Goal: Transaction & Acquisition: Purchase product/service

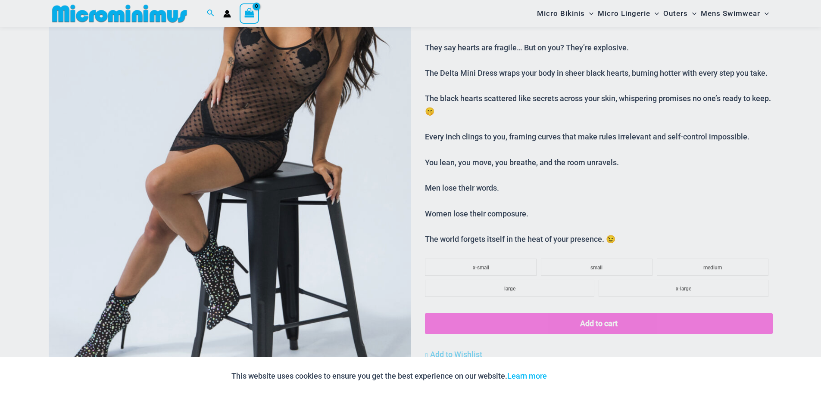
scroll to position [243, 0]
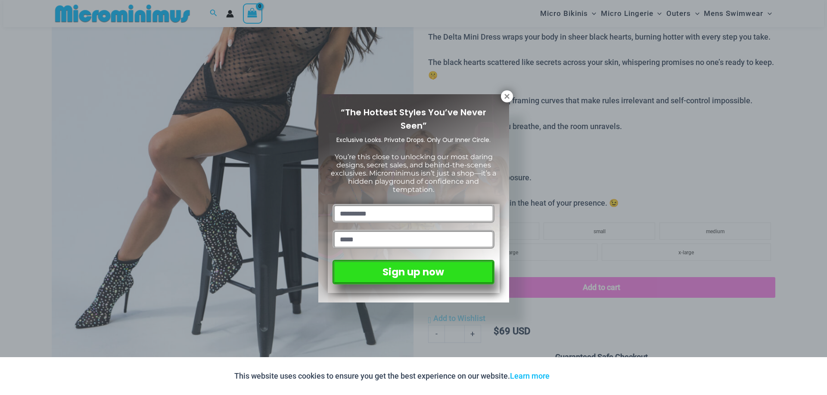
drag, startPoint x: 822, startPoint y: 36, endPoint x: 815, endPoint y: 65, distance: 29.2
click at [501, 94] on button at bounding box center [507, 96] width 12 height 12
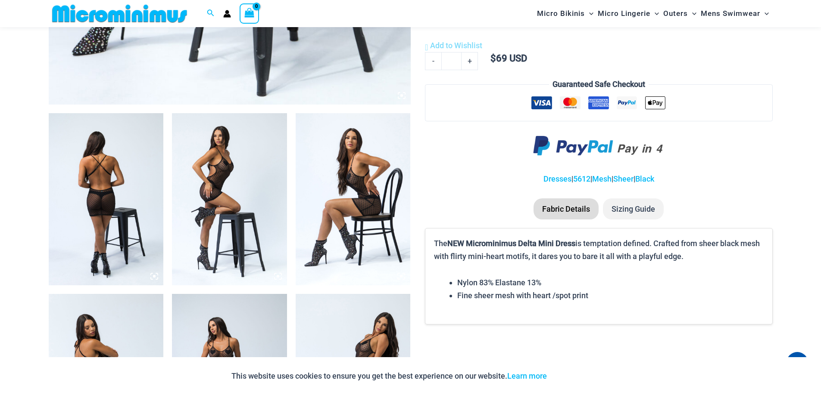
scroll to position [585, 0]
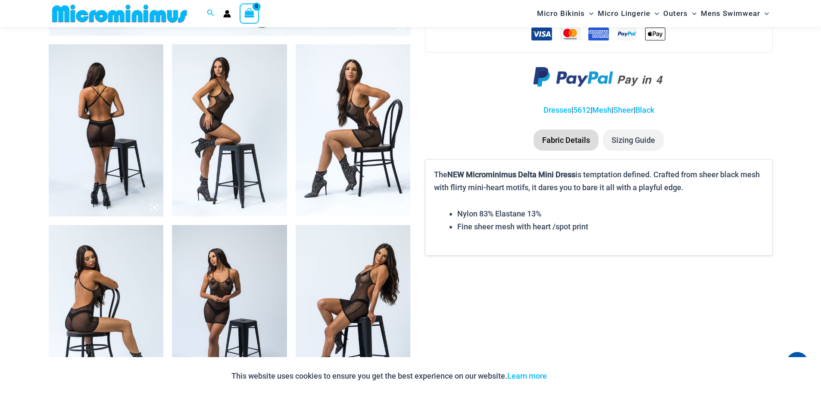
click at [94, 105] on img at bounding box center [106, 130] width 115 height 172
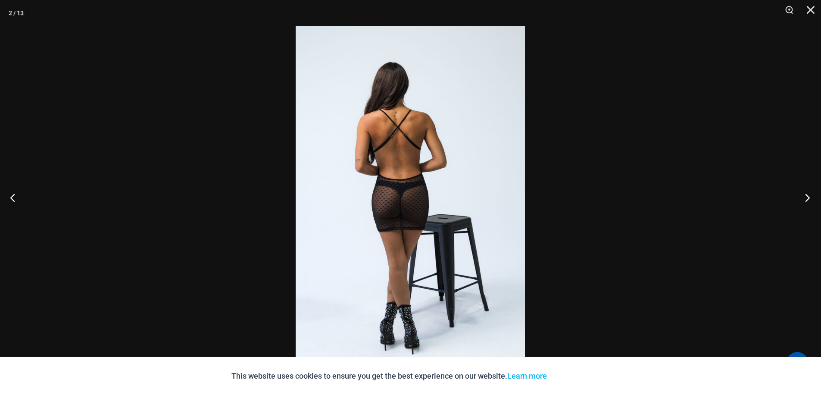
click at [809, 194] on button "Next" at bounding box center [804, 197] width 32 height 43
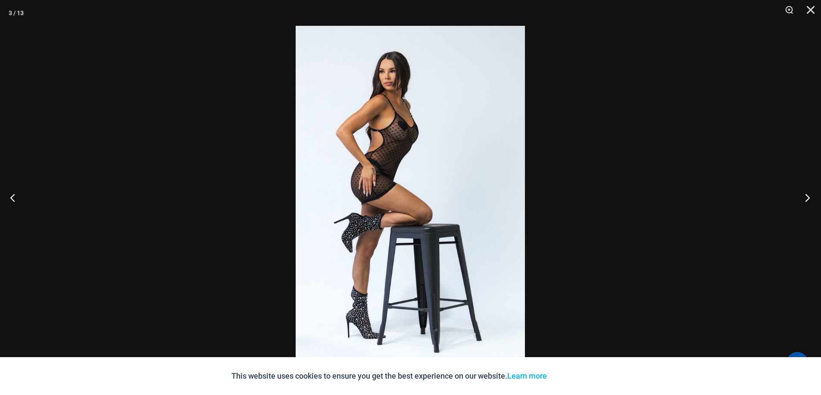
click at [809, 195] on button "Next" at bounding box center [804, 197] width 32 height 43
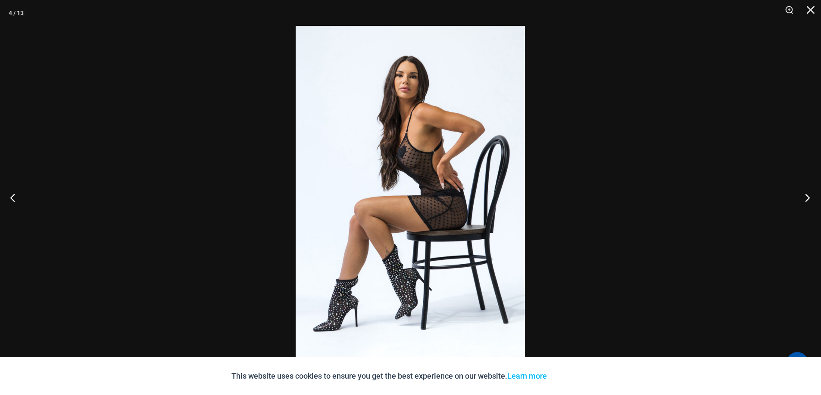
click at [809, 195] on button "Next" at bounding box center [804, 197] width 32 height 43
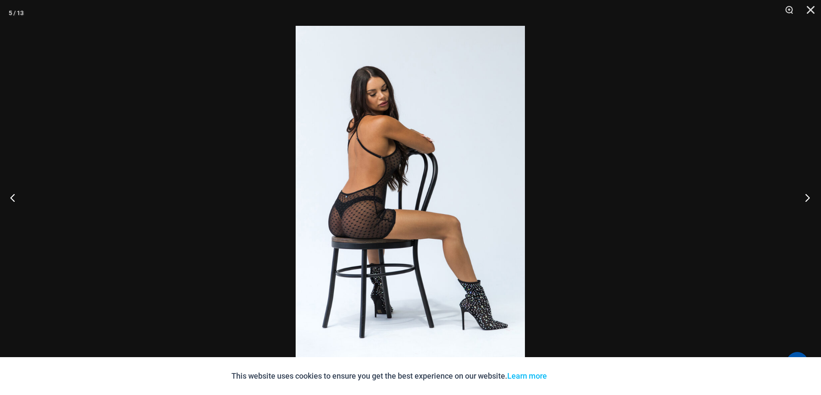
click at [809, 195] on button "Next" at bounding box center [804, 197] width 32 height 43
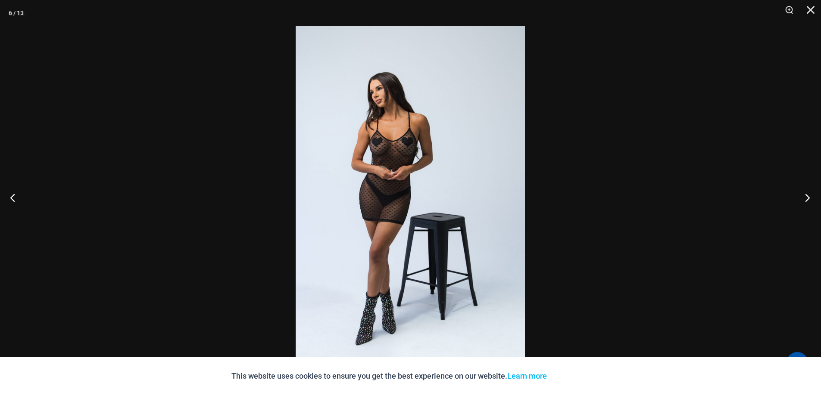
click at [809, 195] on button "Next" at bounding box center [804, 197] width 32 height 43
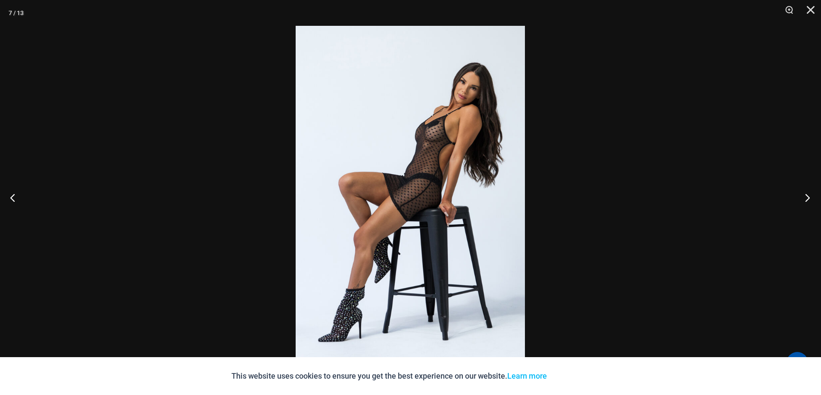
click at [809, 195] on button "Next" at bounding box center [804, 197] width 32 height 43
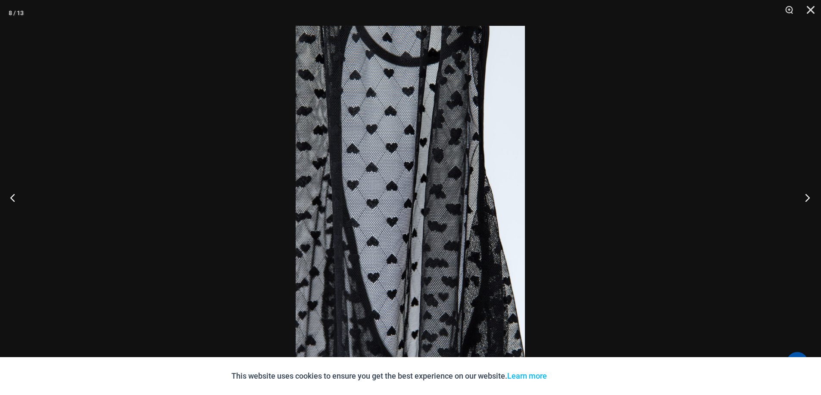
click at [809, 195] on button "Next" at bounding box center [804, 197] width 32 height 43
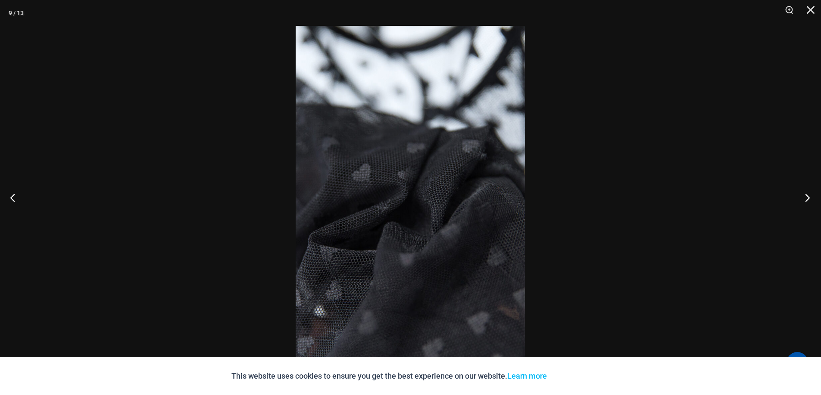
click at [809, 195] on button "Next" at bounding box center [804, 197] width 32 height 43
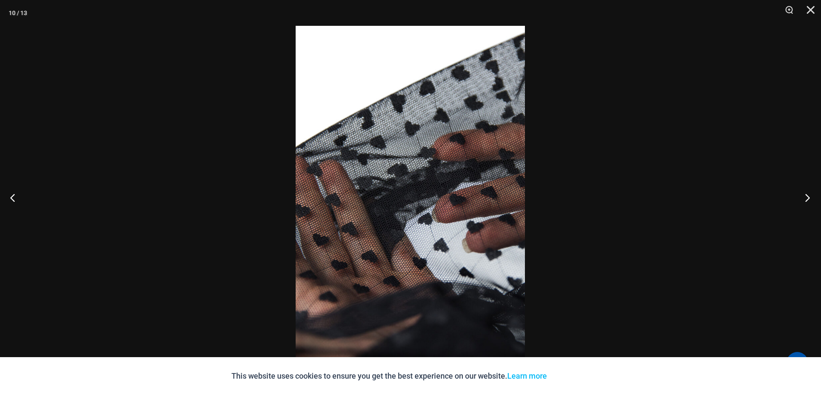
click at [809, 195] on button "Next" at bounding box center [804, 197] width 32 height 43
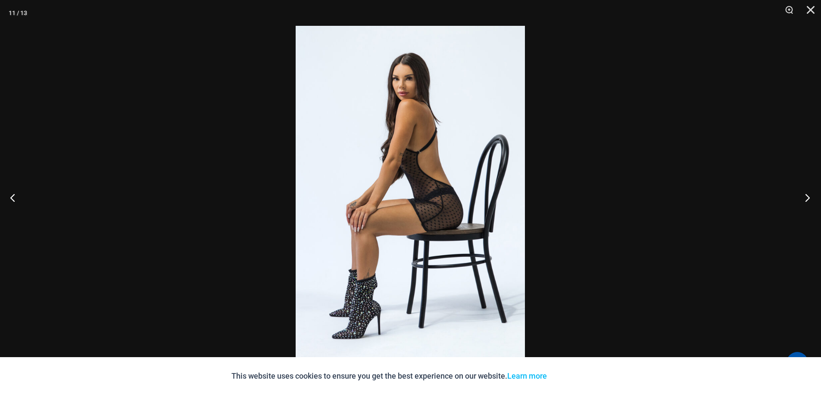
click at [808, 197] on button "Next" at bounding box center [804, 197] width 32 height 43
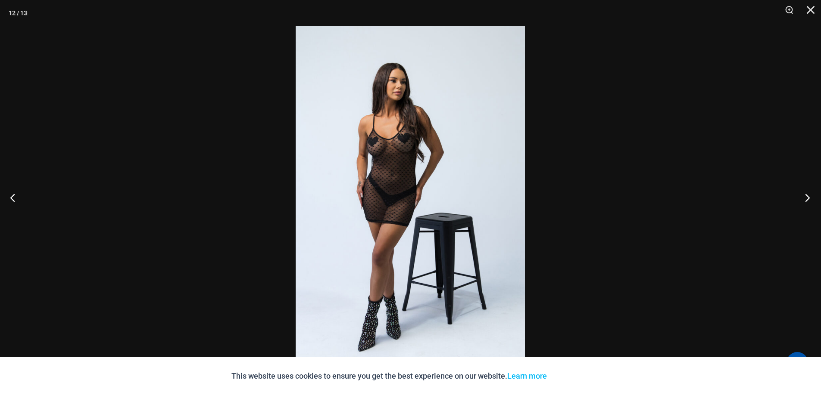
click at [808, 197] on button "Next" at bounding box center [804, 197] width 32 height 43
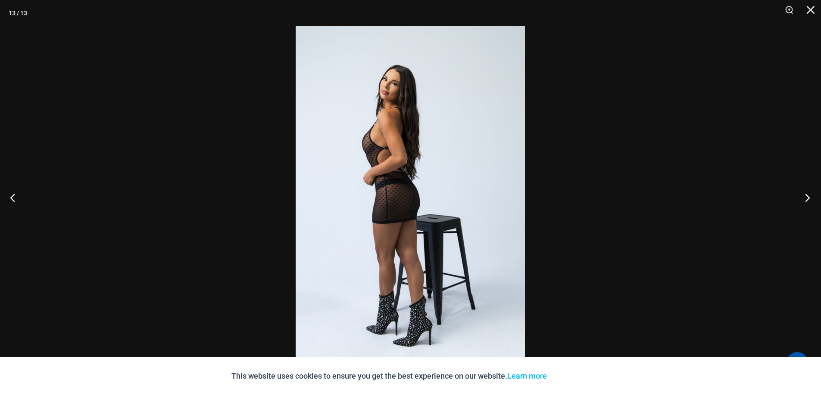
click at [808, 197] on button "Next" at bounding box center [804, 197] width 32 height 43
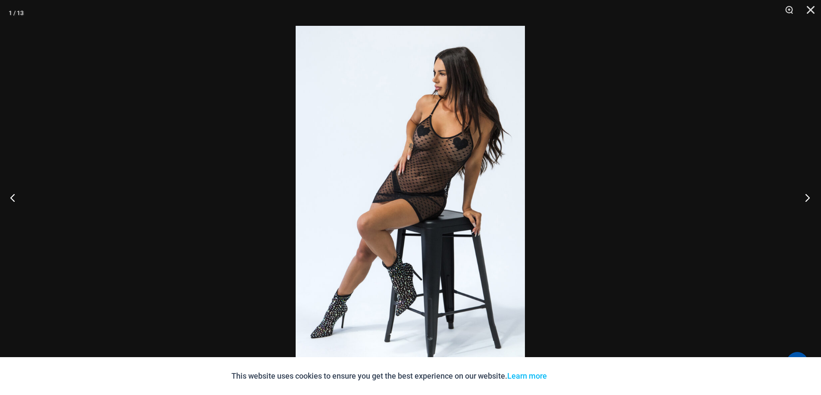
click at [808, 197] on button "Next" at bounding box center [804, 197] width 32 height 43
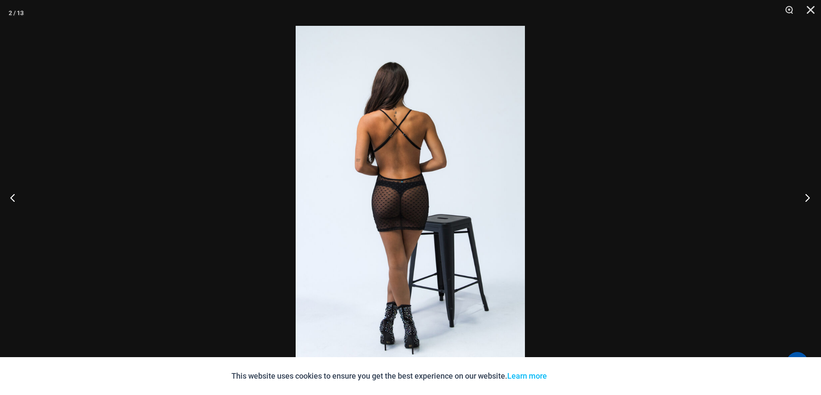
click at [808, 197] on button "Next" at bounding box center [804, 197] width 32 height 43
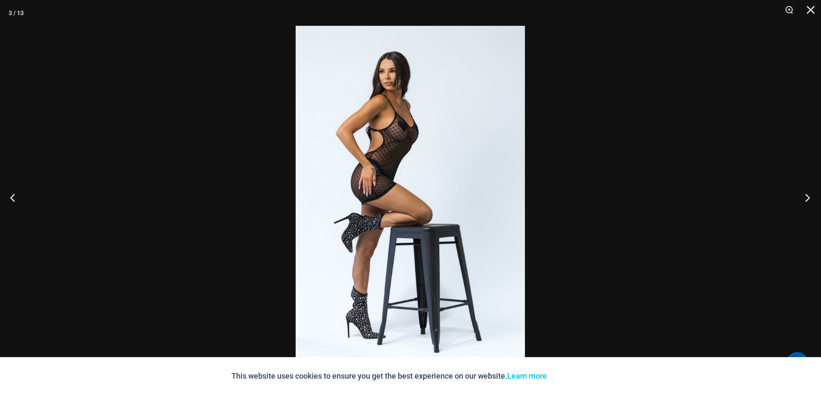
click at [808, 197] on button "Next" at bounding box center [804, 197] width 32 height 43
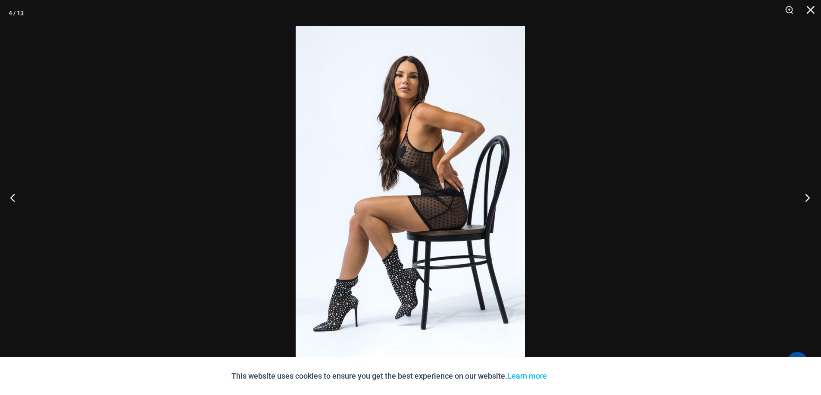
click at [808, 197] on button "Next" at bounding box center [804, 197] width 32 height 43
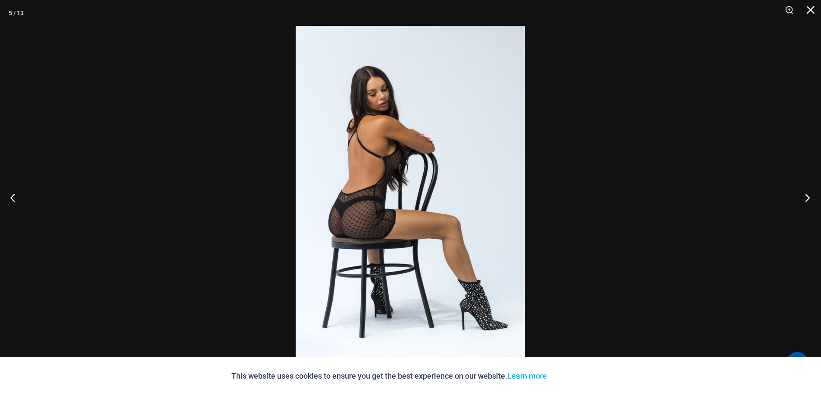
click at [808, 197] on button "Next" at bounding box center [804, 197] width 32 height 43
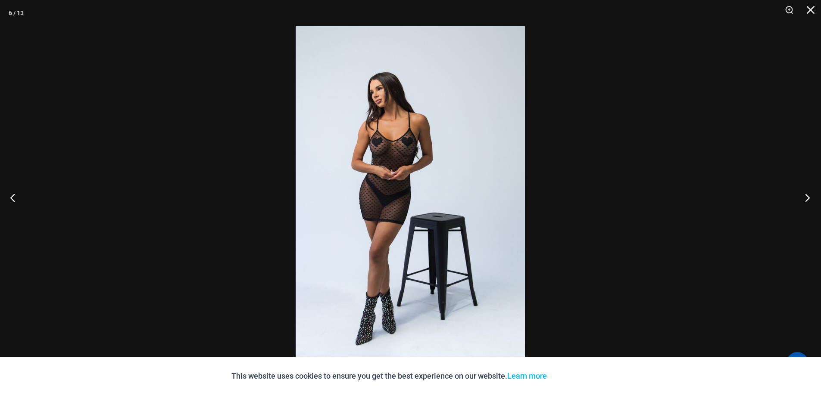
click at [808, 197] on button "Next" at bounding box center [804, 197] width 32 height 43
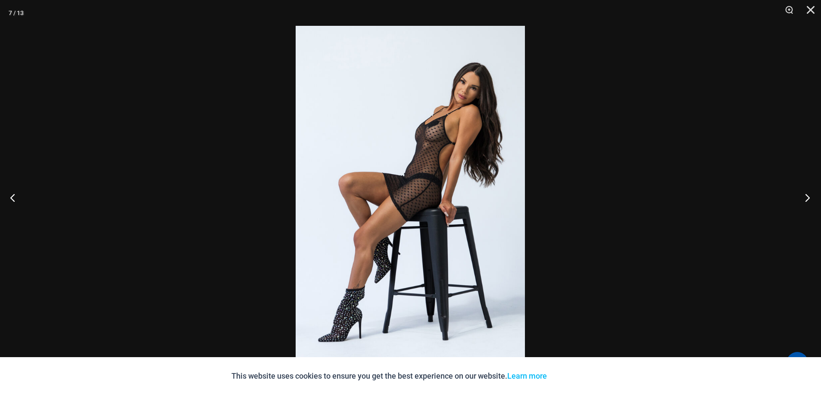
click at [808, 197] on button "Next" at bounding box center [804, 197] width 32 height 43
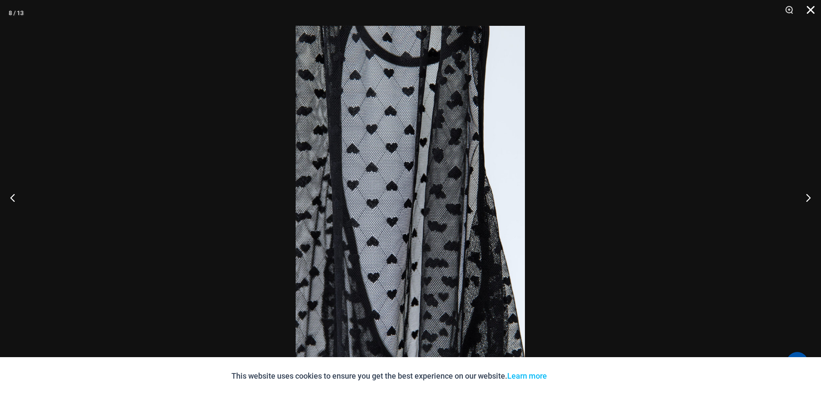
click at [811, 8] on button "Close" at bounding box center [807, 13] width 22 height 26
